Goal: Task Accomplishment & Management: Manage account settings

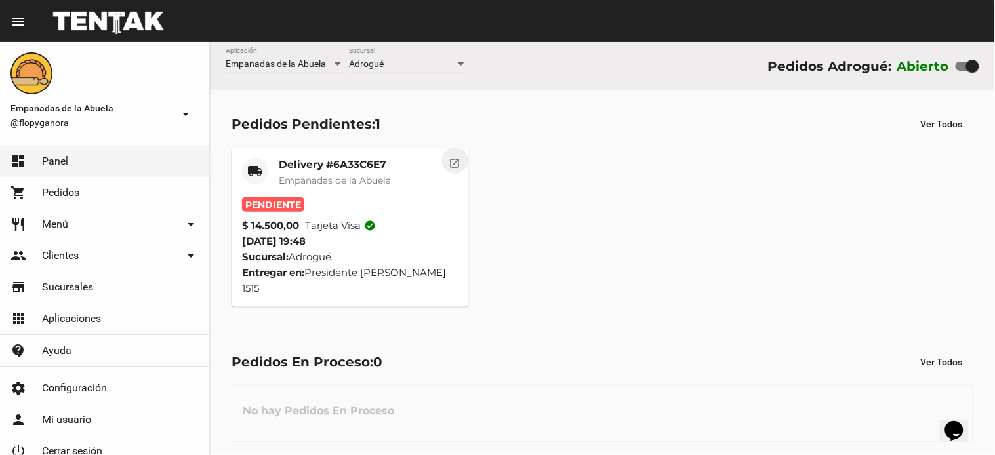
click at [454, 157] on mat-icon "open_in_new" at bounding box center [455, 161] width 12 height 12
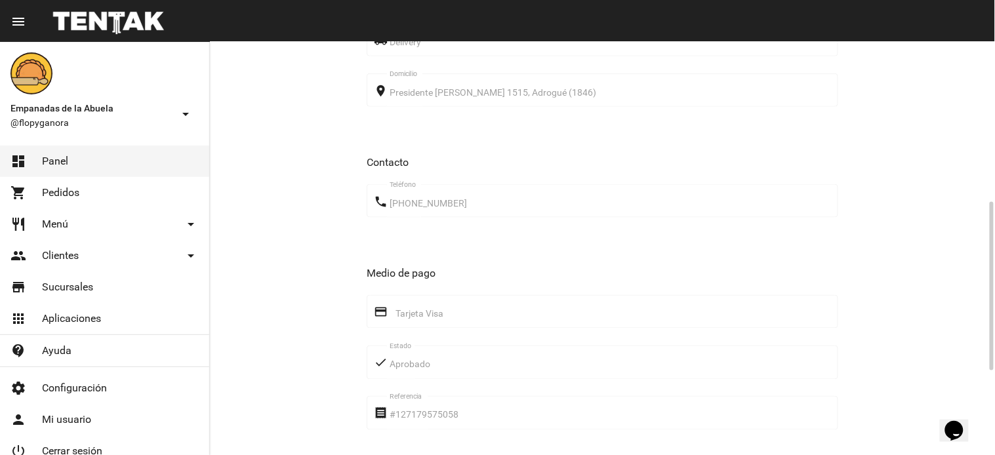
scroll to position [599, 0]
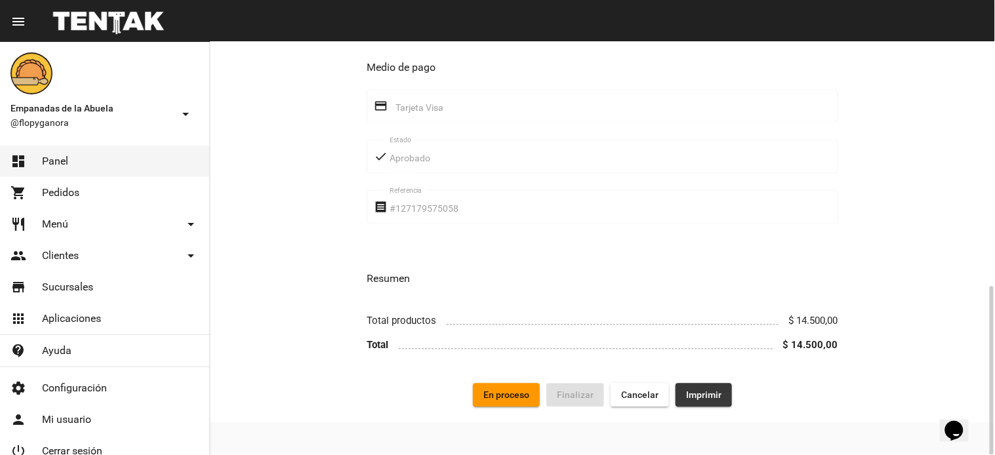
click at [711, 404] on button "Imprimir" at bounding box center [703, 396] width 56 height 24
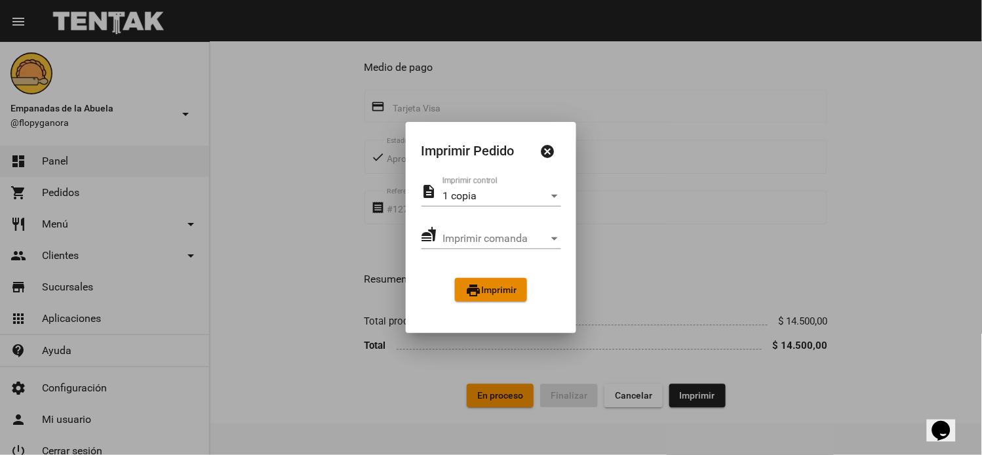
click at [481, 282] on button "print Imprimir" at bounding box center [491, 290] width 72 height 24
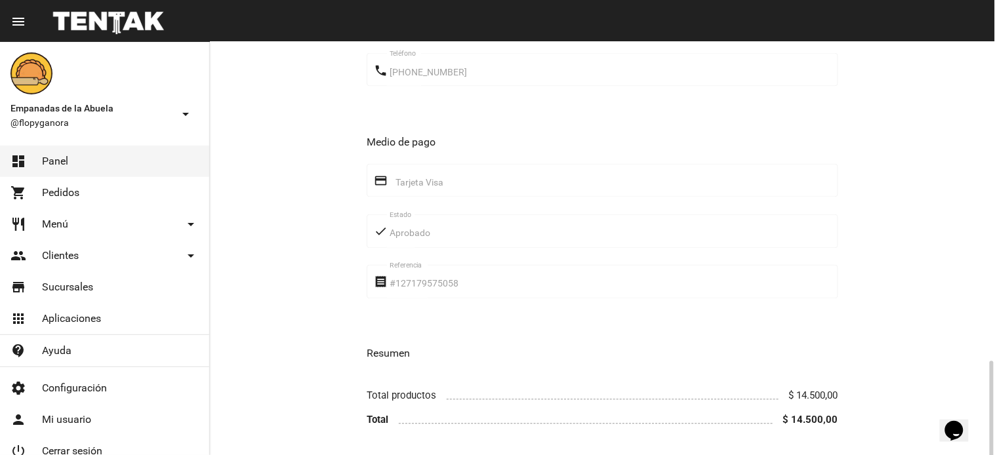
scroll to position [599, 0]
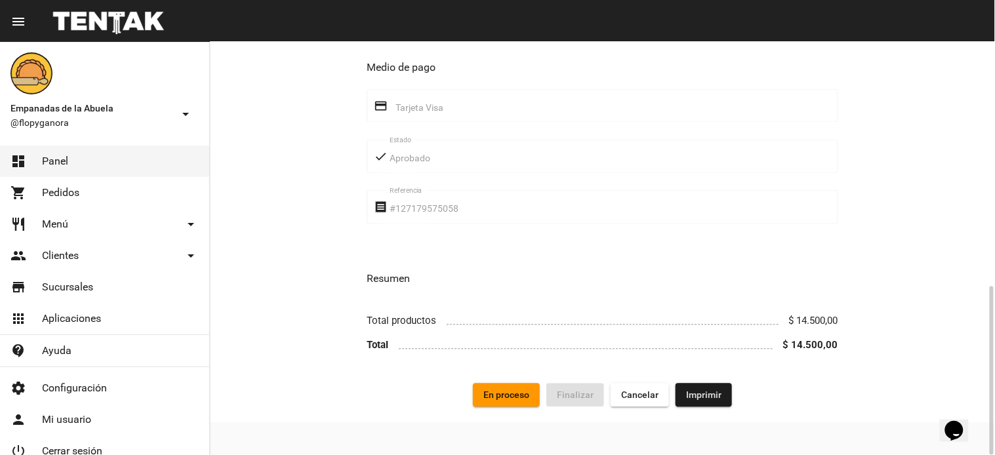
click at [496, 388] on button "En proceso" at bounding box center [506, 396] width 67 height 24
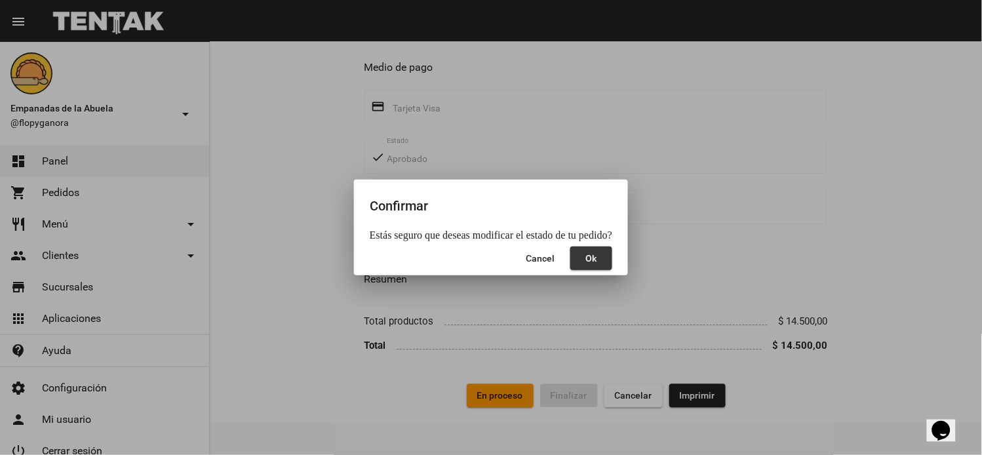
click at [591, 257] on span "Ok" at bounding box center [591, 258] width 11 height 10
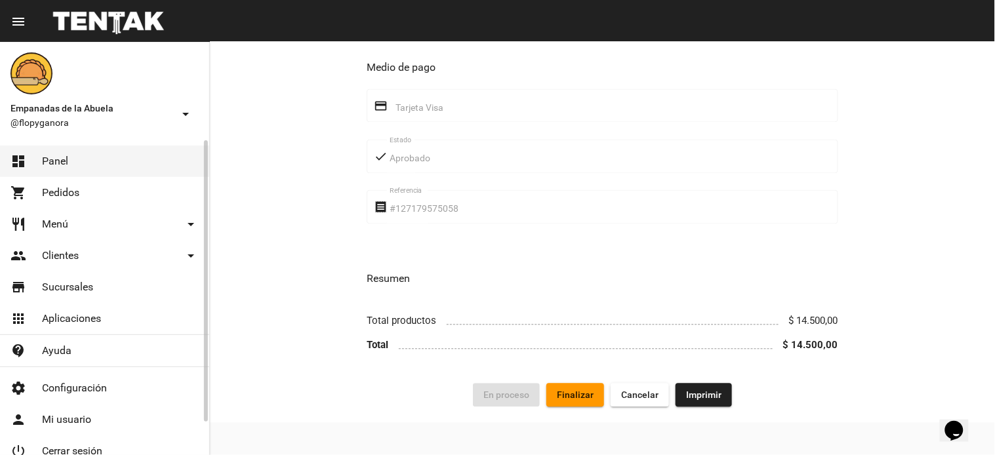
click at [70, 151] on link "dashboard Panel" at bounding box center [104, 161] width 209 height 31
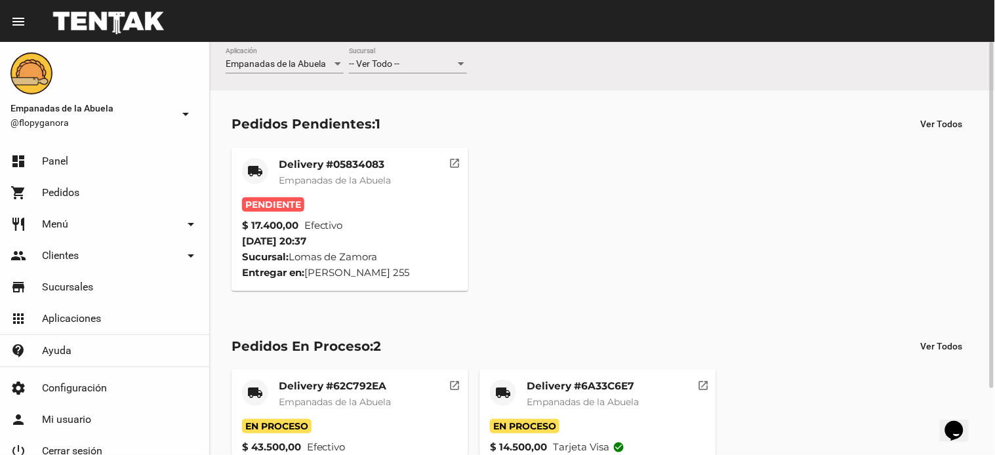
click at [388, 63] on span "-- Ver Todo --" at bounding box center [374, 63] width 50 height 10
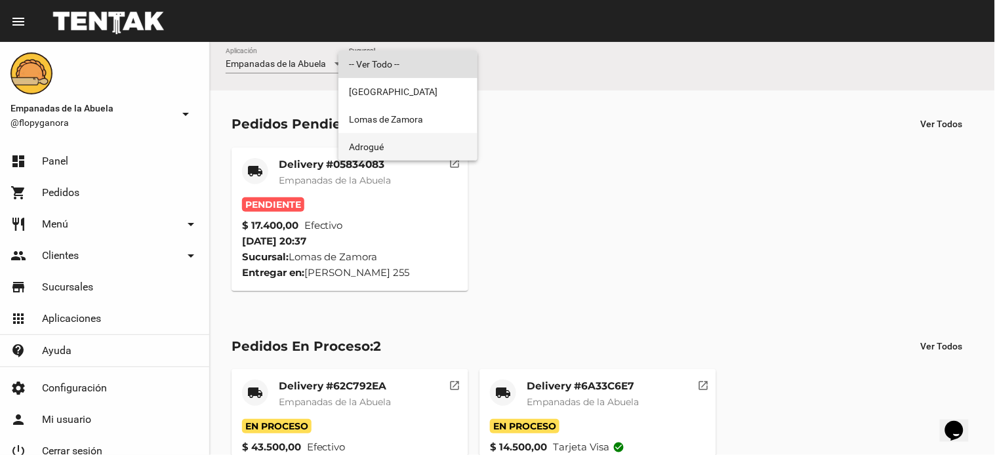
click at [417, 141] on span "Adrogué" at bounding box center [408, 147] width 118 height 28
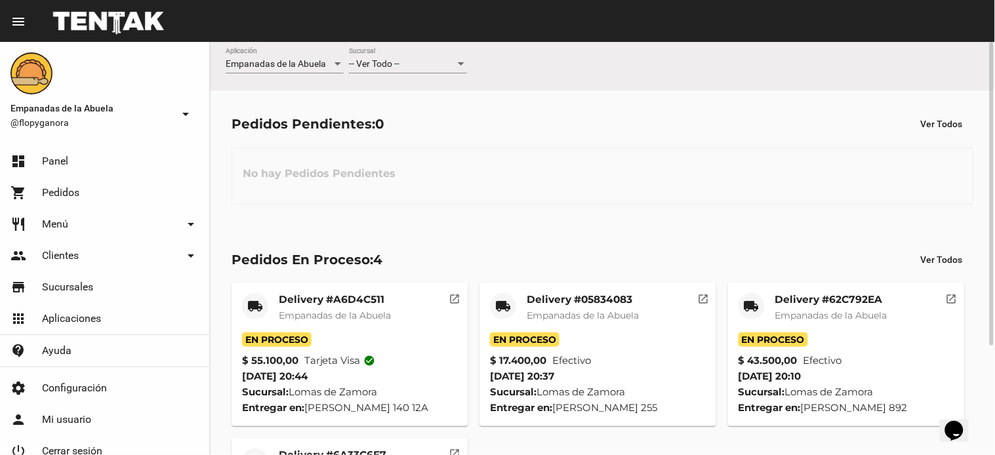
click at [416, 66] on div "-- Ver Todo --" at bounding box center [402, 64] width 106 height 10
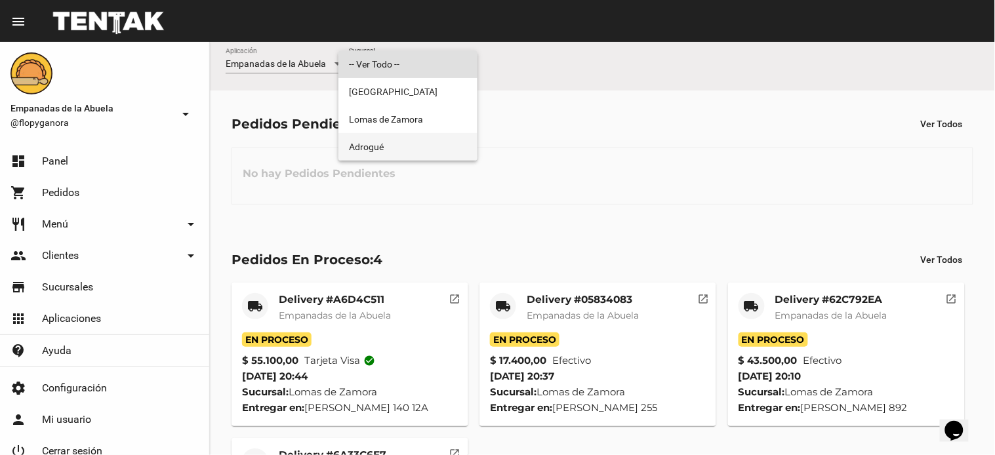
click at [413, 133] on span "Adrogué" at bounding box center [408, 147] width 118 height 28
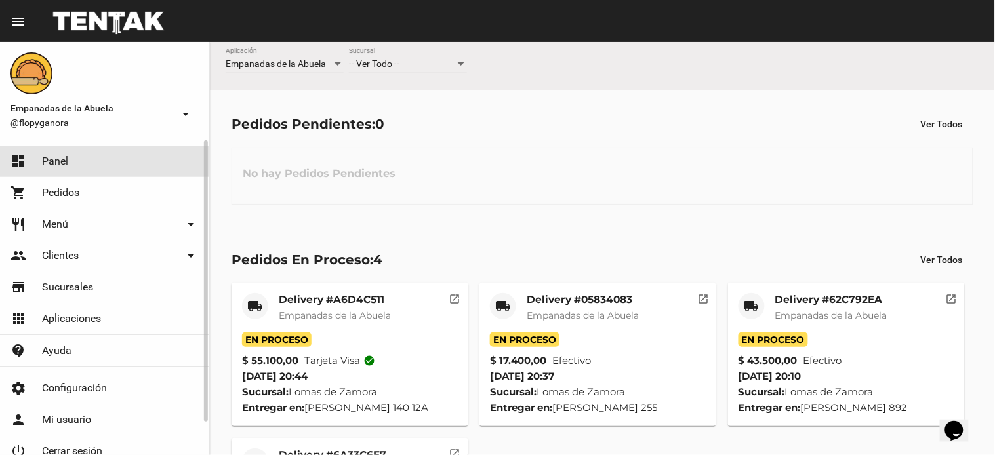
click at [56, 159] on span "Panel" at bounding box center [55, 161] width 26 height 13
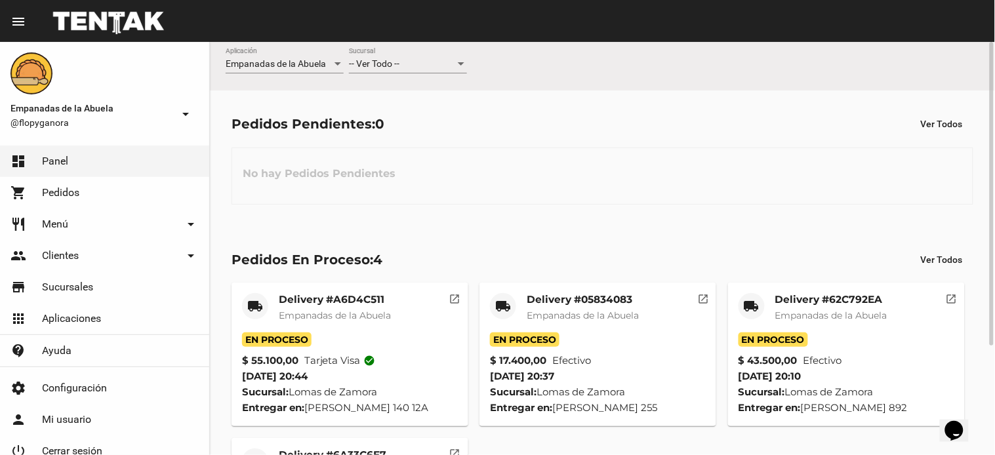
click at [444, 68] on div "-- Ver Todo --" at bounding box center [402, 64] width 106 height 10
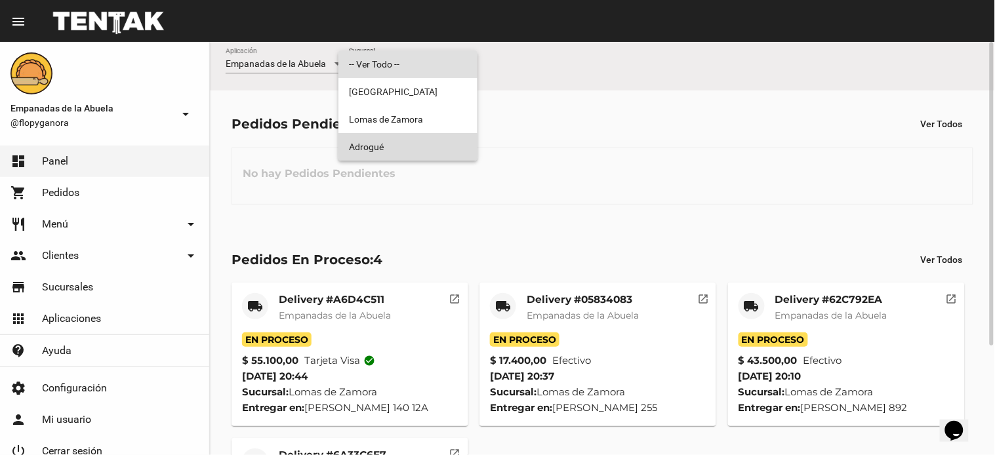
click at [418, 144] on span "Adrogué" at bounding box center [408, 147] width 118 height 28
